Goal: Task Accomplishment & Management: Use online tool/utility

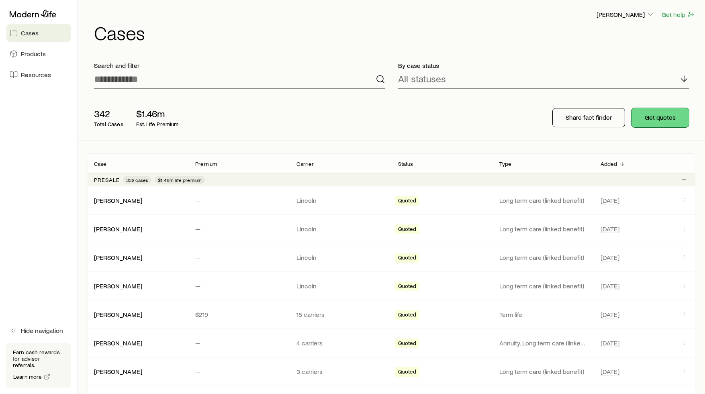
click at [658, 121] on button "Get quotes" at bounding box center [660, 117] width 57 height 19
click at [640, 16] on p "[PERSON_NAME]" at bounding box center [626, 14] width 58 height 8
click at [590, 85] on button "Sign out" at bounding box center [607, 79] width 90 height 14
